Goal: Find specific page/section: Find specific page/section

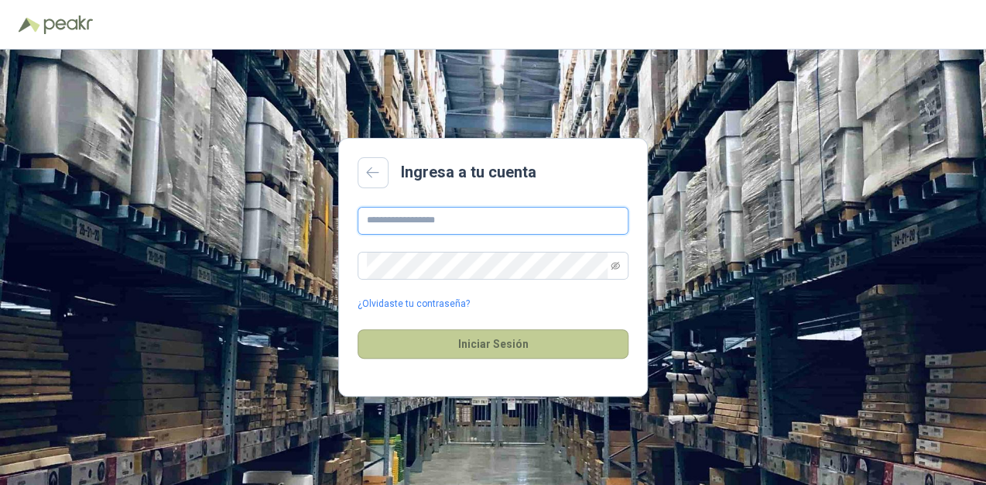
type input "**********"
click at [456, 339] on button "Iniciar Sesión" at bounding box center [493, 343] width 271 height 29
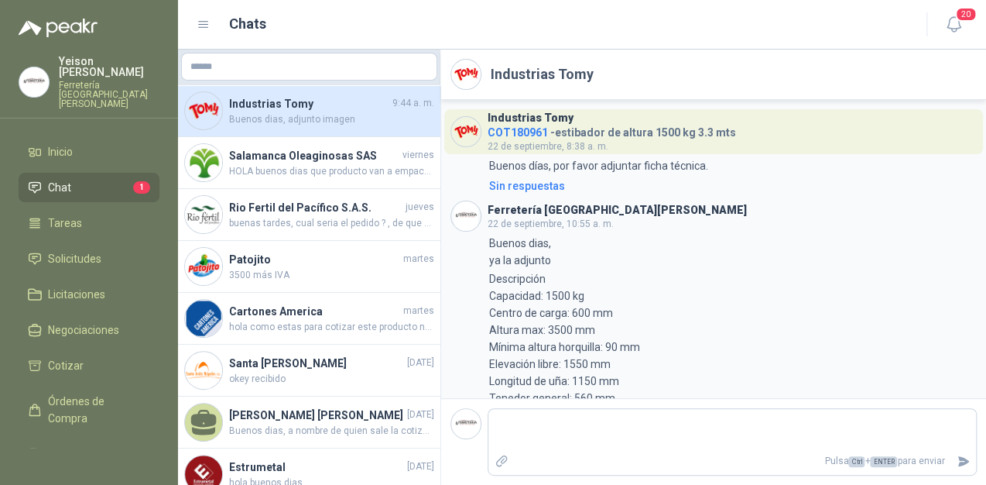
scroll to position [1010, 0]
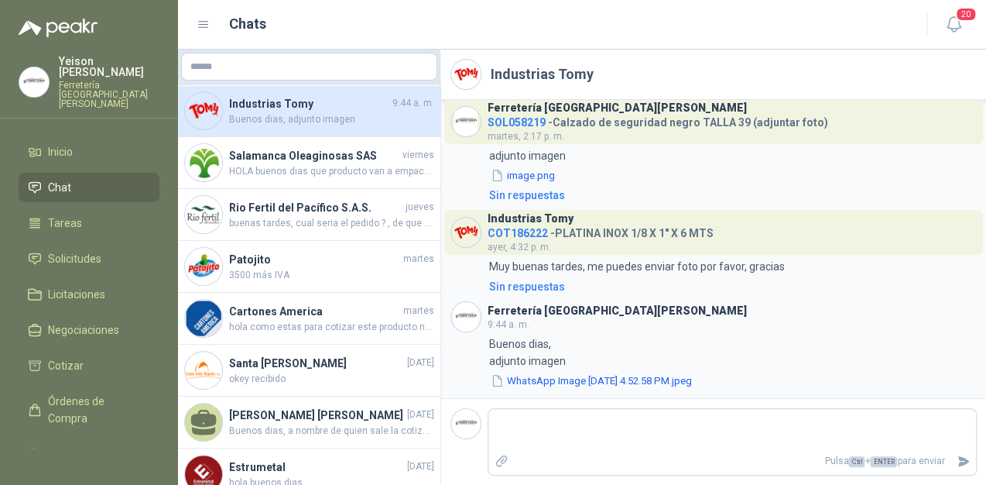
click at [325, 121] on span "Buenos dias, adjunto imagen" at bounding box center [331, 119] width 205 height 15
click at [89, 250] on span "Solicitudes" at bounding box center [74, 258] width 53 height 17
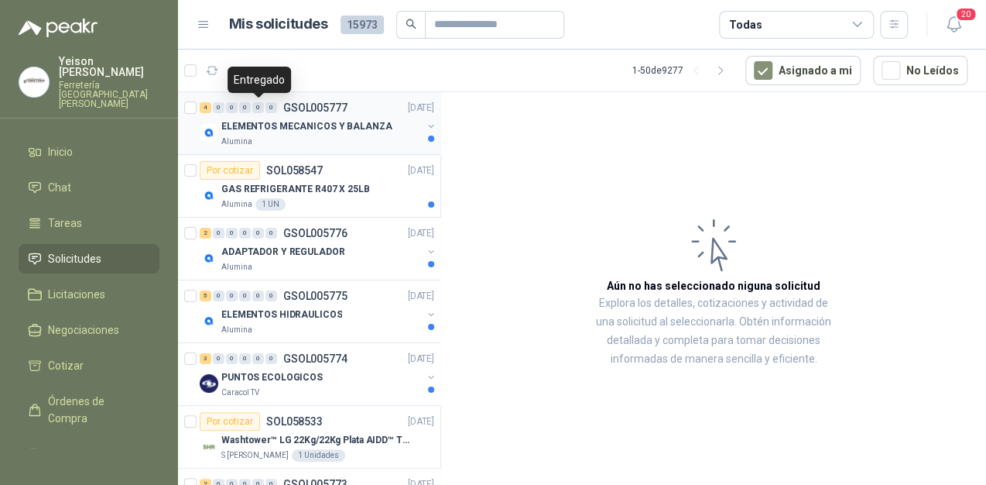
click at [273, 119] on p "ELEMENTOS MECANICOS Y BALANZA" at bounding box center [306, 126] width 171 height 15
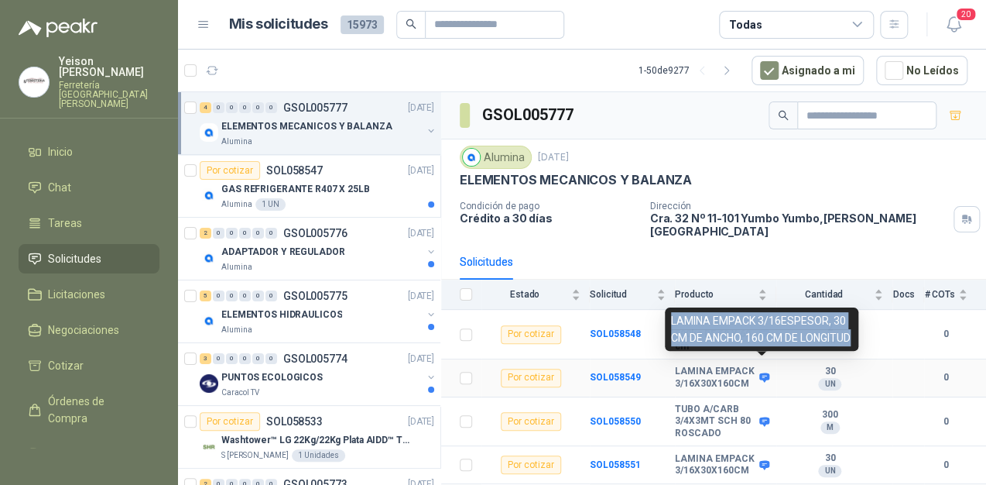
drag, startPoint x: 753, startPoint y: 338, endPoint x: 666, endPoint y: 303, distance: 93.5
click at [666, 307] on div "LAMINA EMPACK 3/16ESPESOR, 30 CM DE ANCHO, 160 CM DE LONGITUD" at bounding box center [762, 328] width 194 height 43
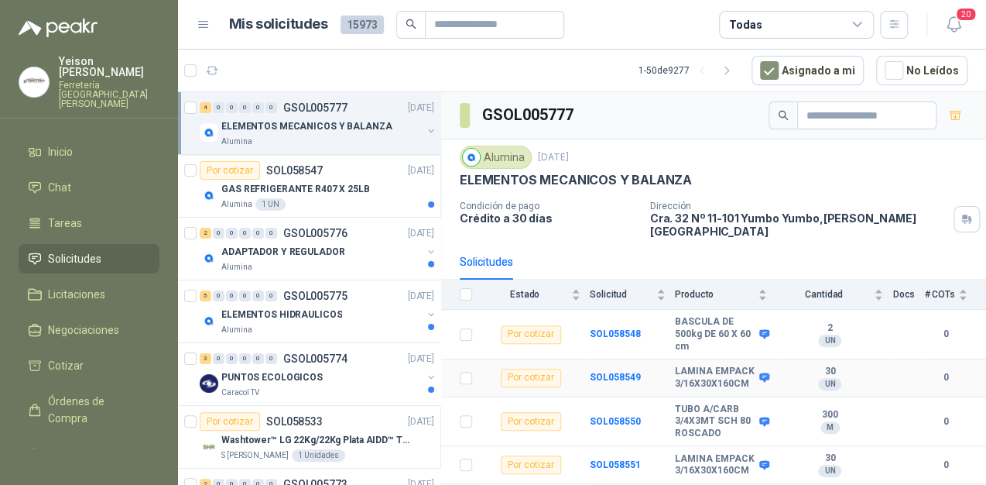
drag, startPoint x: 666, startPoint y: 303, endPoint x: 762, endPoint y: 360, distance: 111.8
click at [762, 372] on icon at bounding box center [765, 378] width 12 height 12
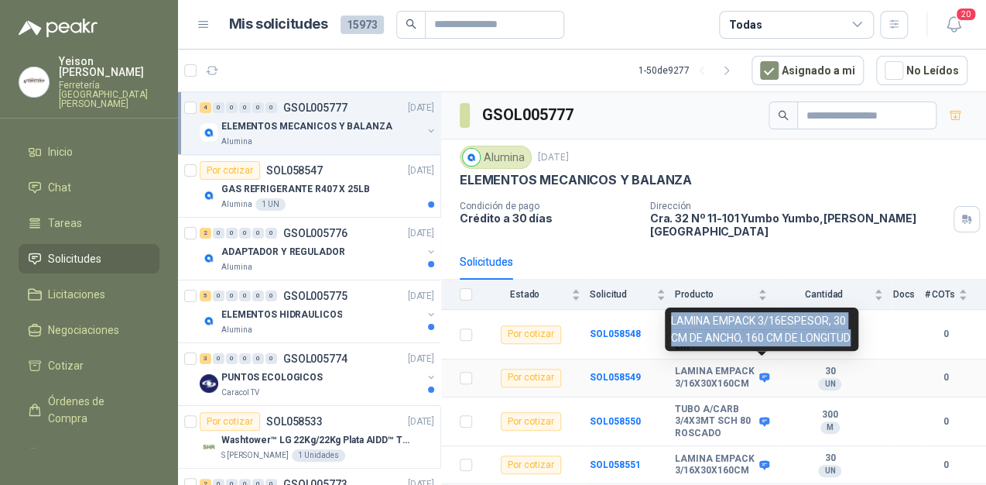
drag, startPoint x: 740, startPoint y: 335, endPoint x: 672, endPoint y: 307, distance: 73.9
click at [672, 307] on div "LAMINA EMPACK 3/16ESPESOR, 30 CM DE ANCHO, 160 CM DE LONGITUD" at bounding box center [762, 328] width 194 height 43
copy div "LAMINA EMPACK 3/16ESPESOR, 30 CM DE ANCHO, 160 CM DE LONGITUD"
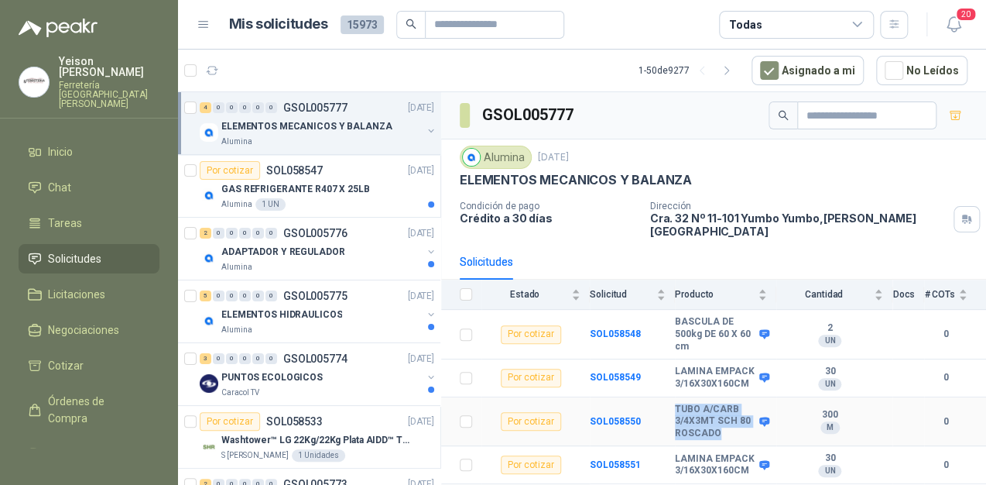
drag, startPoint x: 717, startPoint y: 416, endPoint x: 669, endPoint y: 395, distance: 52.4
click at [669, 397] on tr "Por cotizar SOL058550 TUBO A/CARB 3/4X3MT SCH 80 ROSCADO 300 M 0" at bounding box center [713, 422] width 545 height 50
copy tr "TUBO A/CARB 3/4X3MT SCH 80 ROSCADO"
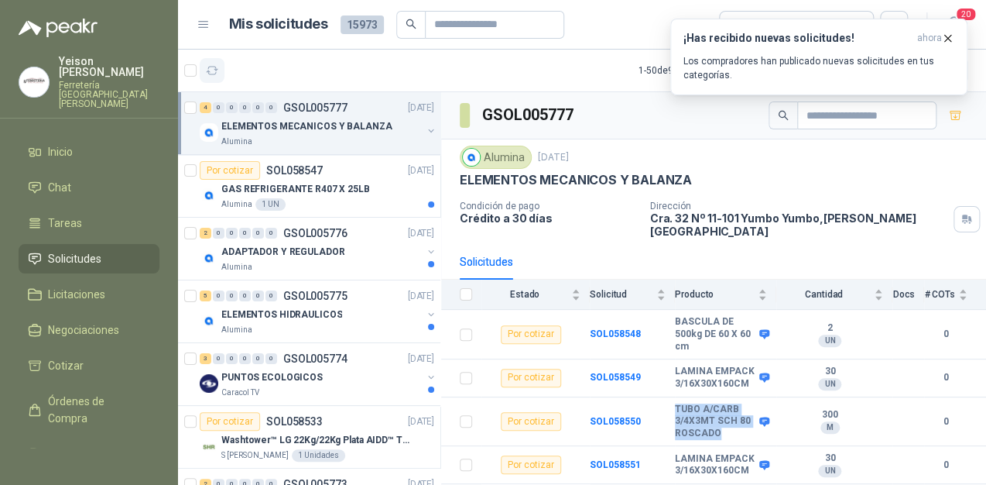
click at [211, 70] on icon "button" at bounding box center [212, 70] width 13 height 13
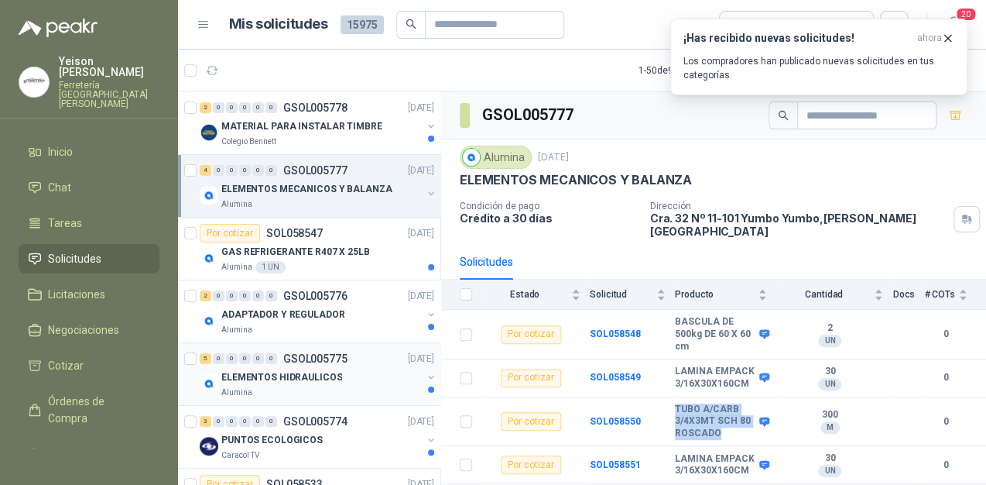
click at [278, 384] on div "ELEMENTOS HIDRAULICOS" at bounding box center [321, 377] width 201 height 19
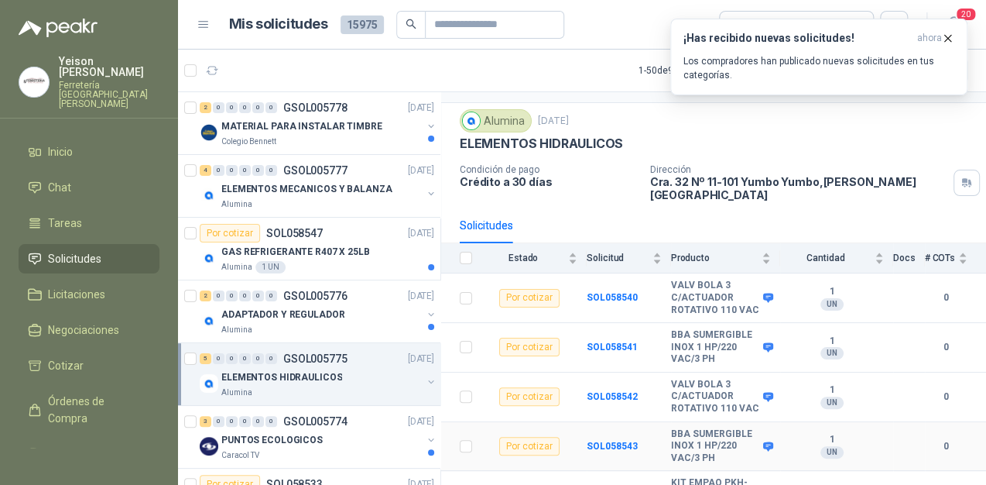
scroll to position [54, 0]
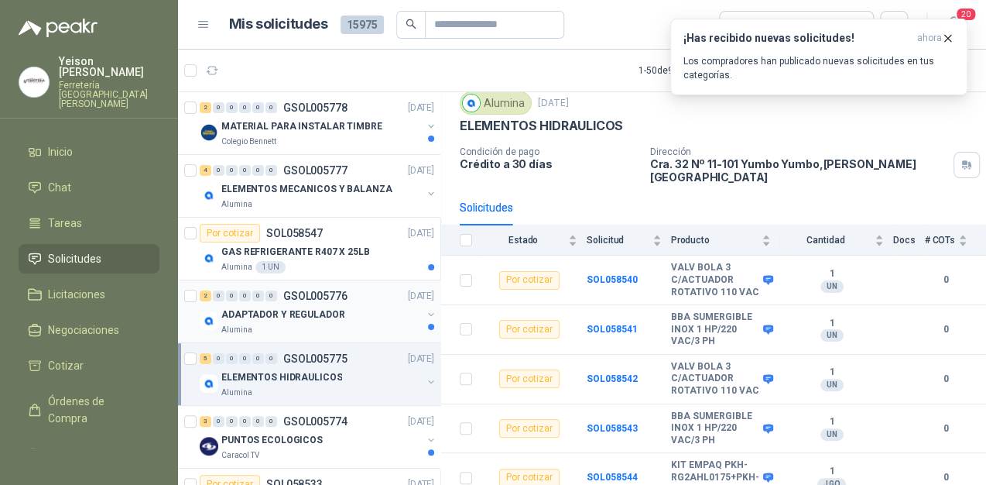
click at [275, 317] on p "ADAPTADOR Y REGULADOR" at bounding box center [282, 314] width 123 height 15
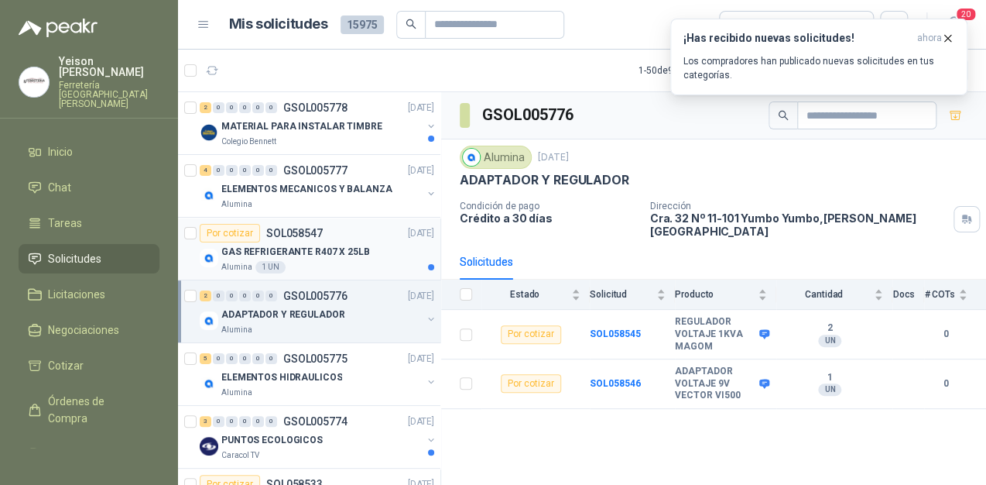
click at [317, 251] on p "GAS REFRIGERANTE R407 X 25LB" at bounding box center [295, 252] width 149 height 15
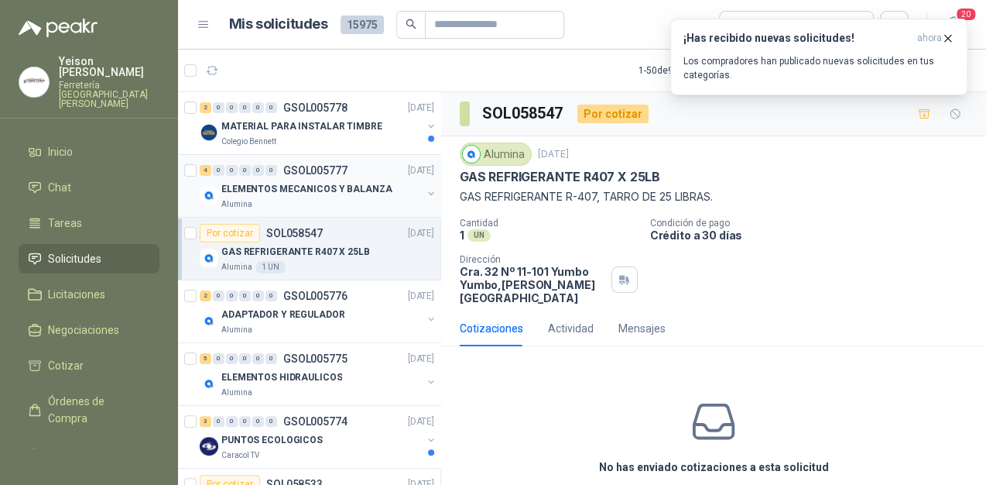
click at [306, 190] on p "ELEMENTOS MECANICOS Y BALANZA" at bounding box center [306, 189] width 171 height 15
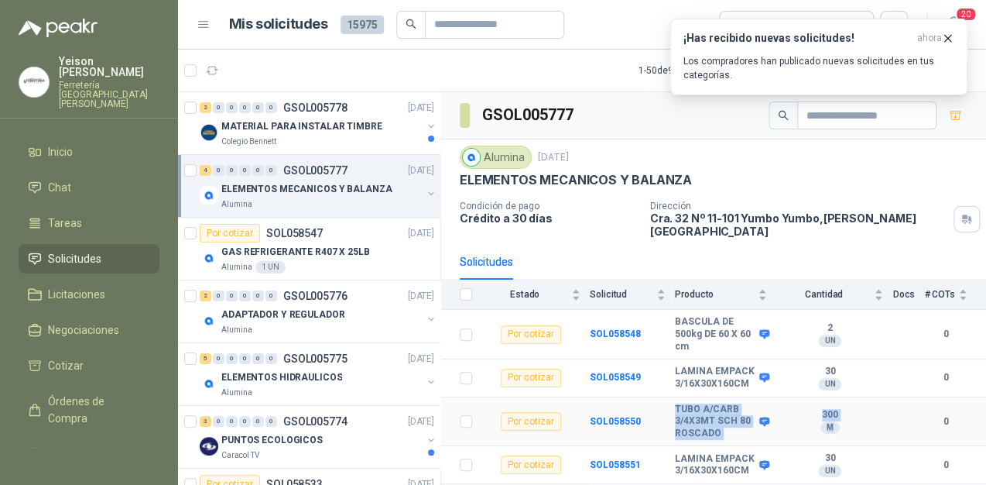
drag, startPoint x: 672, startPoint y: 392, endPoint x: 844, endPoint y: 411, distance: 173.0
click at [844, 411] on tr "Por cotizar SOL058550 TUBO A/CARB 3/4X3MT SCH 80 ROSCADO 300 M 0" at bounding box center [713, 422] width 545 height 50
copy tr "TUBO A/CARB 3/4X3MT SCH 80 ROSCADO 300 M"
click at [210, 67] on icon "button" at bounding box center [212, 70] width 13 height 13
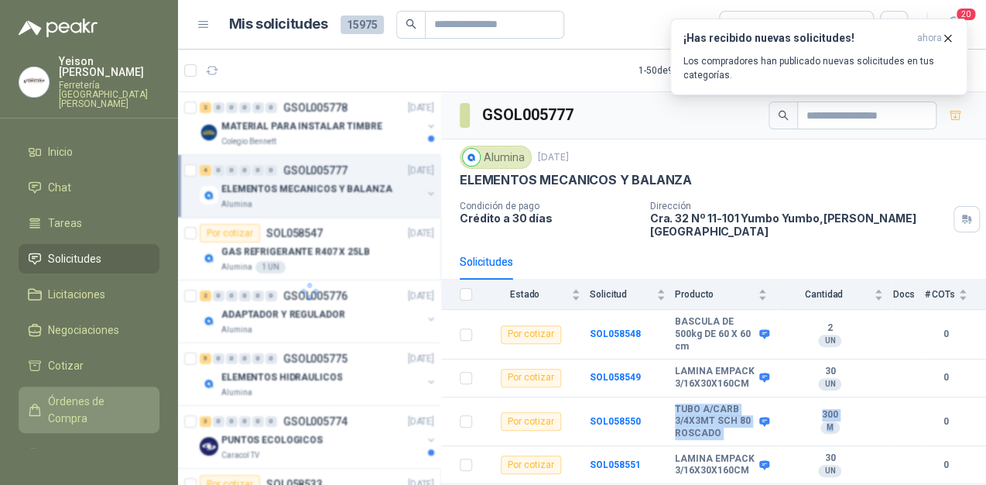
click at [77, 393] on span "Órdenes de Compra" at bounding box center [96, 410] width 97 height 34
